Goal: Submit feedback/report problem: Leave review/rating

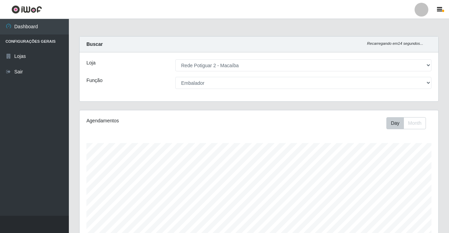
select select "101"
select select "1"
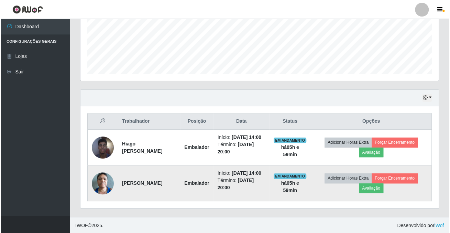
scroll to position [143, 358]
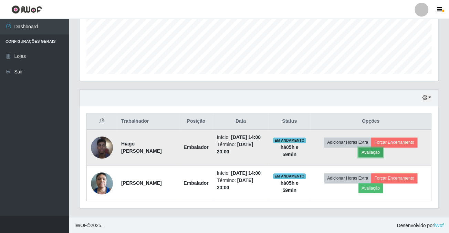
click at [376, 148] on button "Avaliação" at bounding box center [370, 152] width 24 height 10
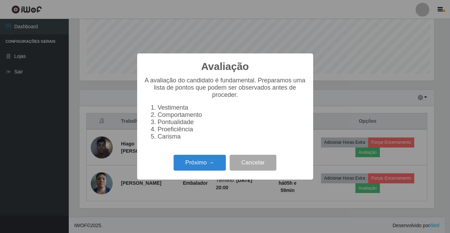
scroll to position [143, 355]
click at [200, 168] on button "Próximo →" at bounding box center [200, 162] width 52 height 16
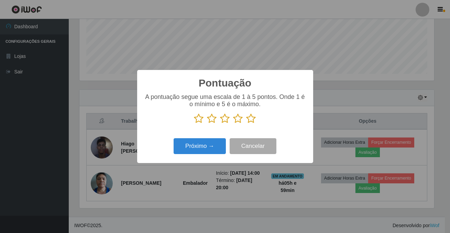
scroll to position [343853, 343640]
drag, startPoint x: 248, startPoint y: 117, endPoint x: 220, endPoint y: 155, distance: 47.0
click at [248, 118] on icon at bounding box center [252, 118] width 10 height 10
click at [247, 123] on input "radio" at bounding box center [247, 123] width 0 height 0
drag, startPoint x: 216, startPoint y: 159, endPoint x: 214, endPoint y: 148, distance: 12.0
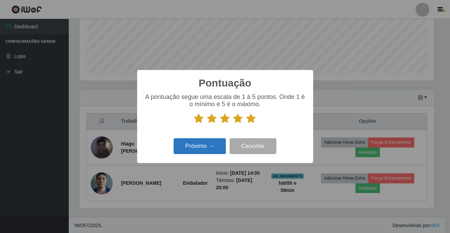
click at [216, 159] on div "Pontuação × A pontuação segue uma escala de 1 à 5 pontos. Onde 1 é o mínimo e 5…" at bounding box center [225, 116] width 176 height 93
click at [214, 148] on button "Próximo →" at bounding box center [200, 146] width 52 height 16
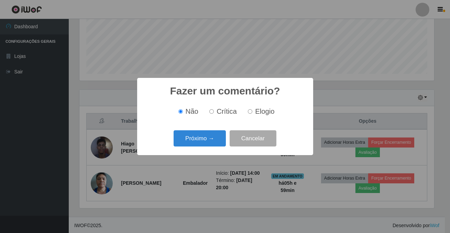
click at [214, 148] on div "Próximo → Cancelar" at bounding box center [225, 138] width 162 height 20
click at [214, 143] on button "Próximo →" at bounding box center [200, 138] width 52 height 16
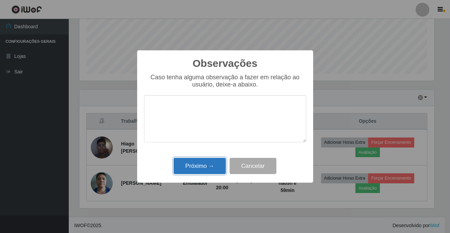
click at [216, 165] on button "Próximo →" at bounding box center [200, 166] width 52 height 16
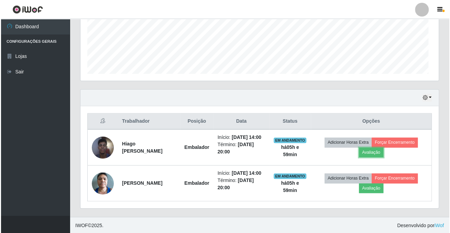
scroll to position [143, 358]
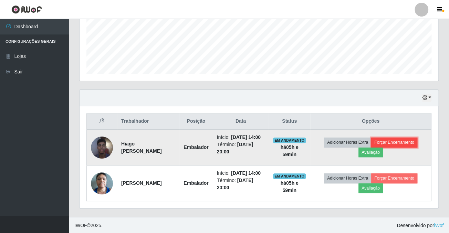
click at [396, 138] on button "Forçar Encerramento" at bounding box center [394, 142] width 46 height 10
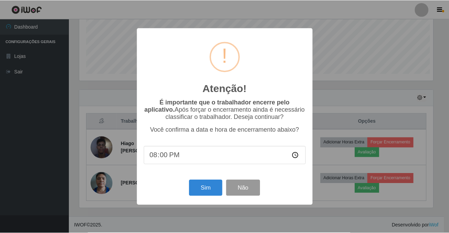
scroll to position [143, 355]
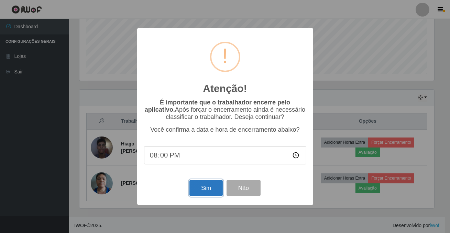
click at [212, 195] on button "Sim" at bounding box center [206, 188] width 33 height 16
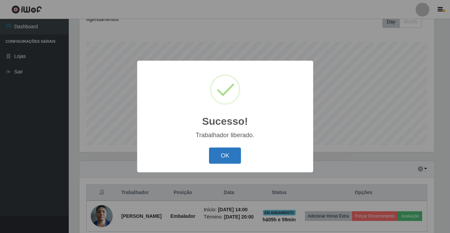
click at [226, 156] on button "OK" at bounding box center [225, 155] width 32 height 16
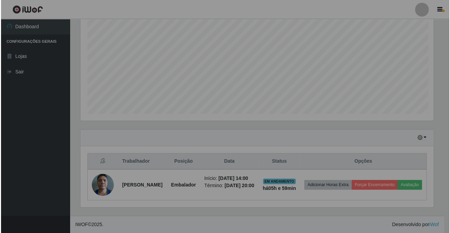
scroll to position [143, 358]
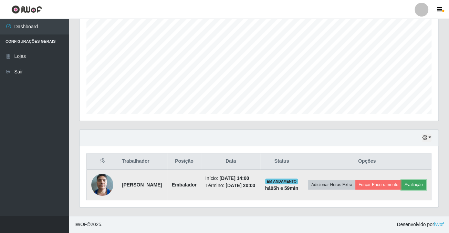
drag, startPoint x: 375, startPoint y: 186, endPoint x: 368, endPoint y: 184, distance: 7.1
click at [401, 184] on button "Avaliação" at bounding box center [413, 185] width 24 height 10
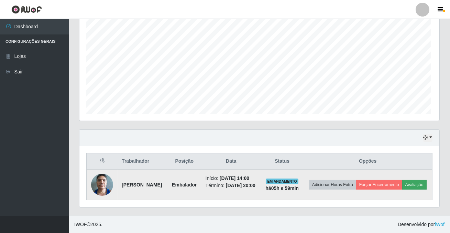
scroll to position [143, 355]
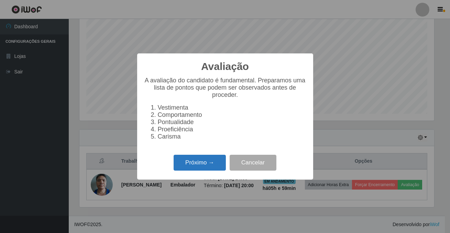
click at [203, 171] on button "Próximo →" at bounding box center [200, 162] width 52 height 16
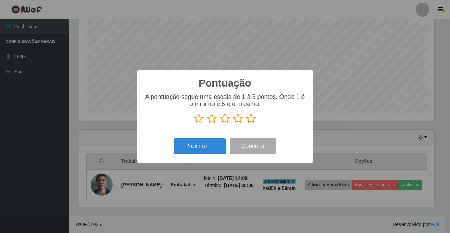
scroll to position [343853, 343640]
click at [248, 120] on icon at bounding box center [252, 118] width 10 height 10
click at [247, 123] on input "radio" at bounding box center [247, 123] width 0 height 0
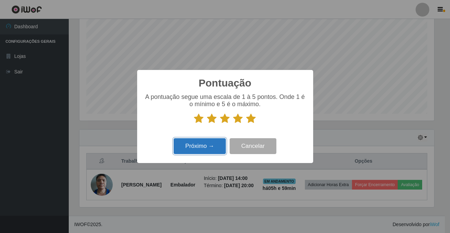
click at [221, 146] on button "Próximo →" at bounding box center [200, 146] width 52 height 16
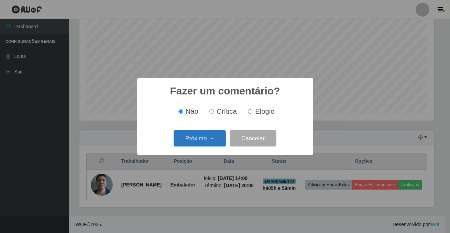
click at [221, 146] on button "Próximo →" at bounding box center [200, 138] width 52 height 16
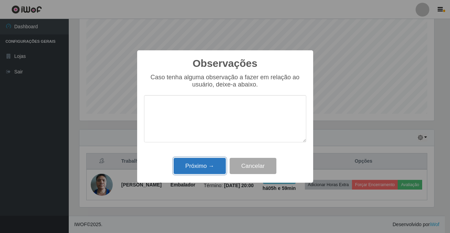
click at [220, 165] on button "Próximo →" at bounding box center [200, 166] width 52 height 16
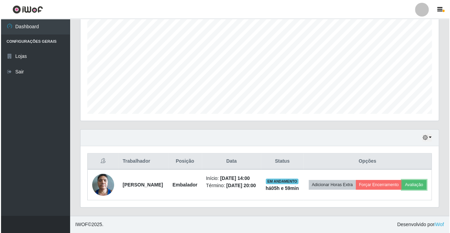
scroll to position [143, 358]
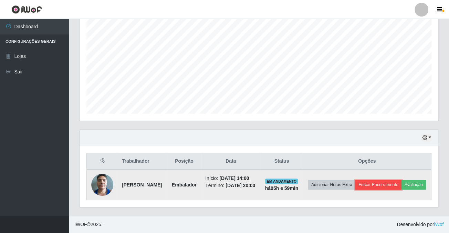
drag, startPoint x: 399, startPoint y: 175, endPoint x: 393, endPoint y: 174, distance: 6.0
click at [393, 180] on button "Forçar Encerramento" at bounding box center [378, 185] width 46 height 10
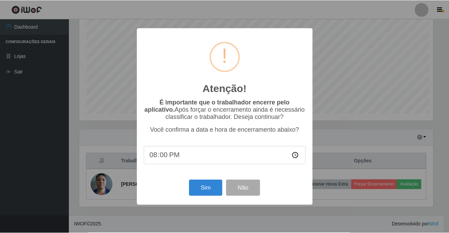
scroll to position [143, 355]
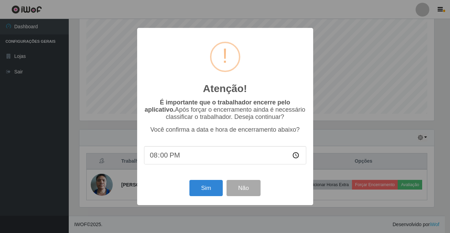
click at [217, 181] on div "Sim Não" at bounding box center [225, 188] width 162 height 20
click at [216, 185] on button "Sim" at bounding box center [206, 188] width 33 height 16
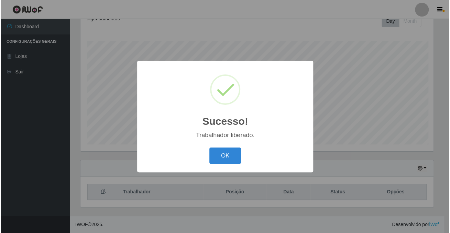
scroll to position [0, 0]
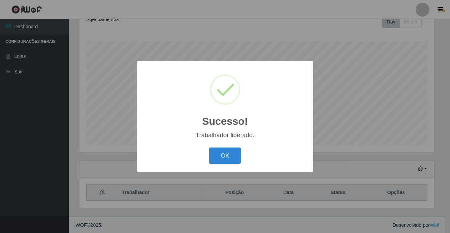
drag, startPoint x: 235, startPoint y: 152, endPoint x: 236, endPoint y: 143, distance: 9.0
click at [234, 148] on button "OK" at bounding box center [225, 155] width 32 height 16
